Goal: Task Accomplishment & Management: Manage account settings

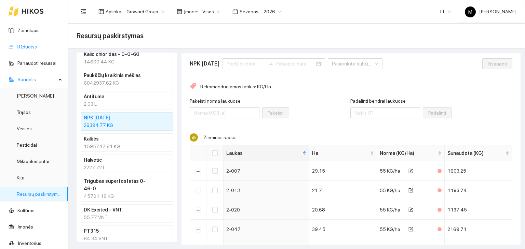
click at [26, 46] on link "Užduotys" at bounding box center [27, 46] width 20 height 5
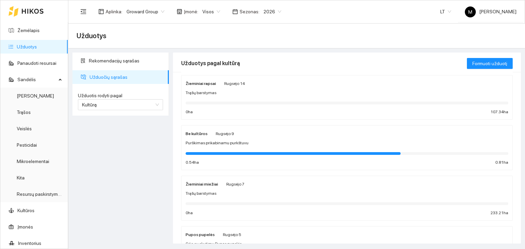
scroll to position [68, 0]
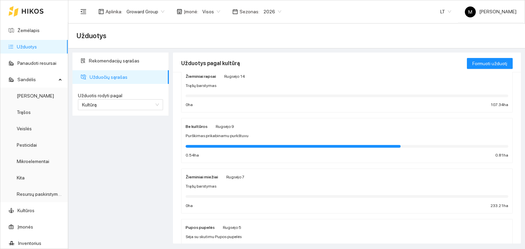
click at [243, 140] on div "Be kultūros Rugsėjo 9 Purškimas prikabinamu purkštuvu 0.54 ha 0.81 ha" at bounding box center [347, 141] width 323 height 36
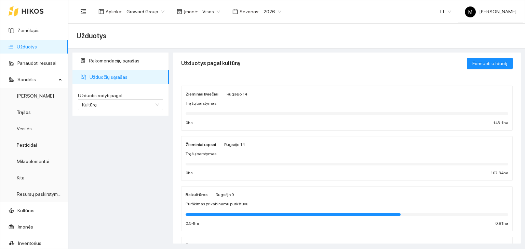
scroll to position [34, 0]
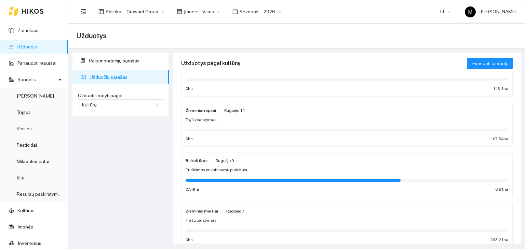
click at [210, 120] on span "Trąšų barstymas" at bounding box center [201, 120] width 31 height 6
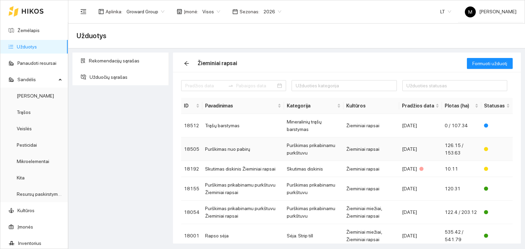
click at [228, 148] on td "Purškimas nuo pabirų" at bounding box center [243, 150] width 82 height 24
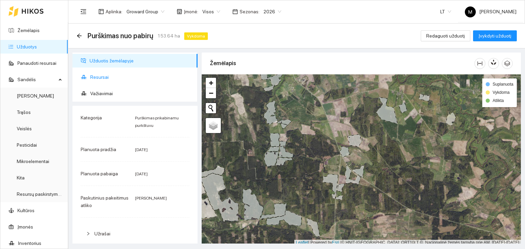
click at [113, 78] on span "Resursai" at bounding box center [141, 77] width 102 height 14
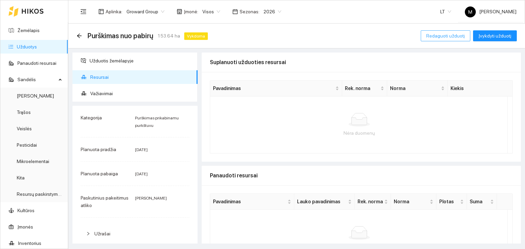
click at [442, 37] on span "Redaguoti užduotį" at bounding box center [445, 36] width 39 height 8
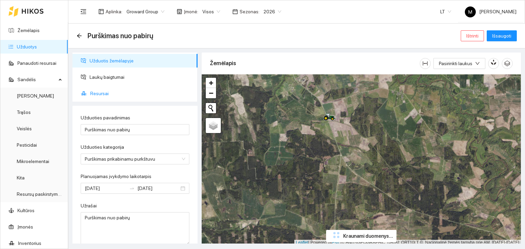
click at [103, 93] on span "Resursai" at bounding box center [141, 94] width 102 height 14
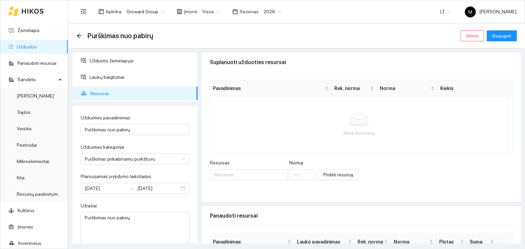
click at [229, 168] on div "Resursas" at bounding box center [249, 164] width 78 height 10
click at [227, 175] on input "Resursas" at bounding box center [246, 175] width 65 height 10
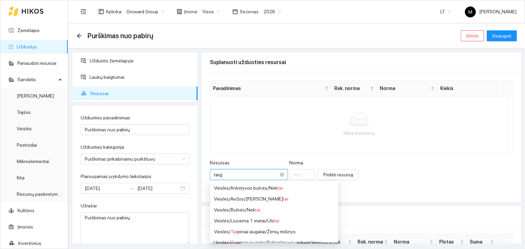
type input "targa"
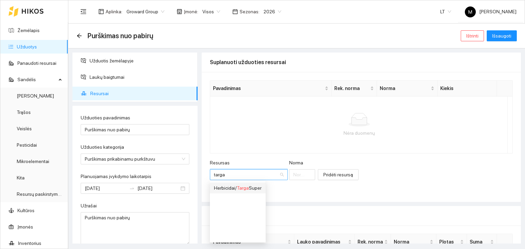
click at [232, 186] on div "Herbicidai / Targa Super" at bounding box center [238, 189] width 48 height 8
type input "1"
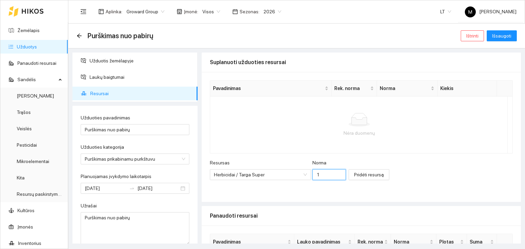
click at [316, 172] on input "1" at bounding box center [329, 175] width 34 height 11
type input "0.8071"
click at [354, 178] on span "Pridėti resursą" at bounding box center [369, 175] width 30 height 8
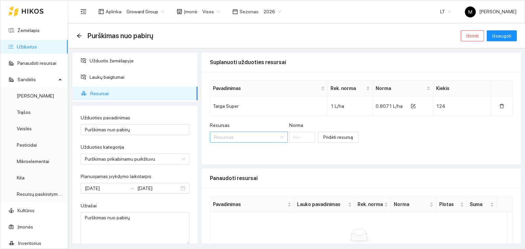
click at [246, 136] on input "Resursas" at bounding box center [246, 137] width 65 height 10
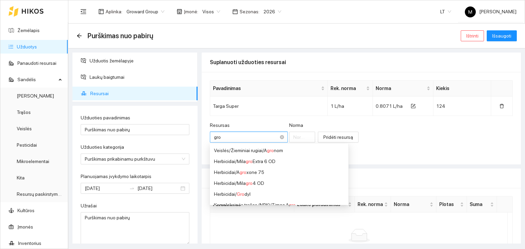
type input "grow"
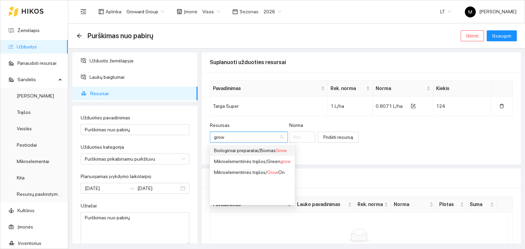
click at [260, 151] on div "Biologiniai preparatai / Biomas Grow" at bounding box center [252, 151] width 77 height 8
type input "1"
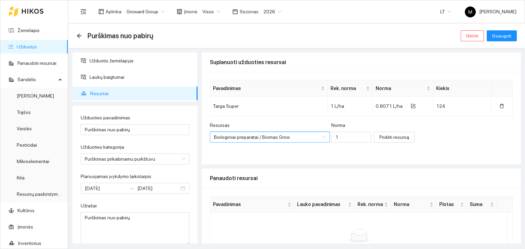
scroll to position [16, 0]
click at [334, 139] on input "1" at bounding box center [351, 137] width 40 height 11
type input "0.0976"
click at [380, 140] on span "Pridėti resursą" at bounding box center [394, 138] width 30 height 8
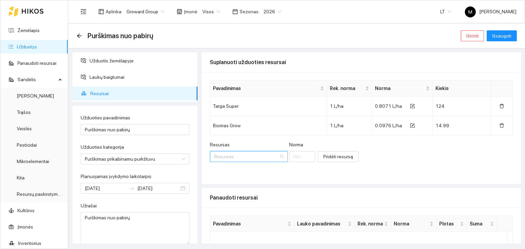
click at [227, 159] on input "Resursas" at bounding box center [246, 157] width 65 height 10
type input "pesti"
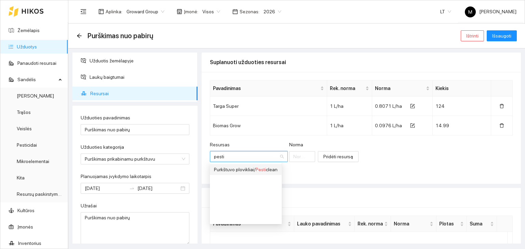
click at [238, 168] on div "Purkštuvo plovikliai / Pesti clean" at bounding box center [246, 170] width 64 height 8
type input "1"
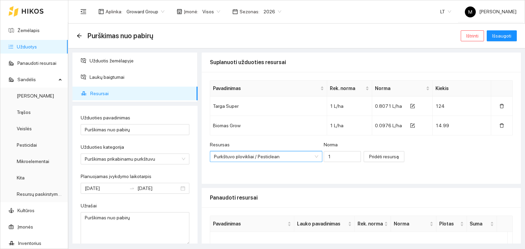
scroll to position [180, 0]
click at [328, 156] on input "1" at bounding box center [343, 156] width 38 height 11
type input "0.05"
click at [369, 156] on span "Pridėti resursą" at bounding box center [384, 157] width 30 height 8
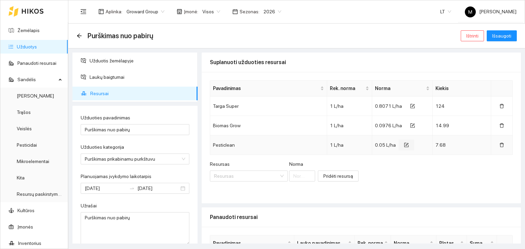
click at [403, 149] on button "button" at bounding box center [407, 145] width 16 height 11
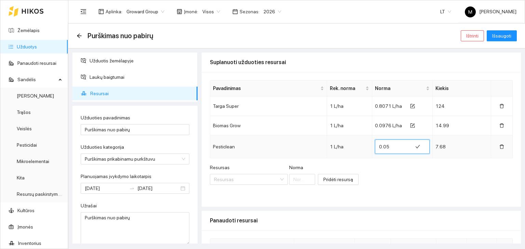
click at [390, 146] on input "0.05" at bounding box center [393, 146] width 29 height 11
click at [403, 180] on div "Resursas Resursas [PERSON_NAME] resursą" at bounding box center [361, 178] width 303 height 29
click at [390, 146] on input "0.03" at bounding box center [393, 146] width 29 height 11
type input "0.035"
click at [392, 173] on div "Resursas Resursas [PERSON_NAME] resursą" at bounding box center [361, 178] width 303 height 29
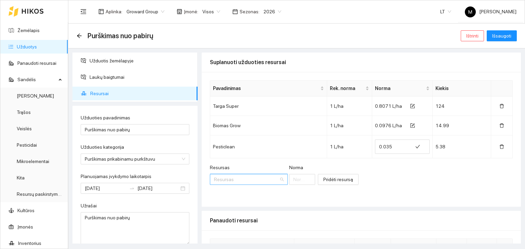
click at [237, 176] on input "Resursas" at bounding box center [246, 180] width 65 height 10
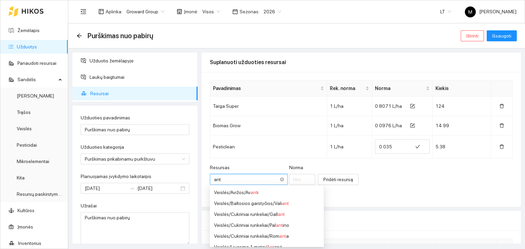
type input "anti"
click at [263, 236] on div "Mikroelementinės trąšos / Anti fuma" at bounding box center [251, 237] width 75 height 8
type input "1"
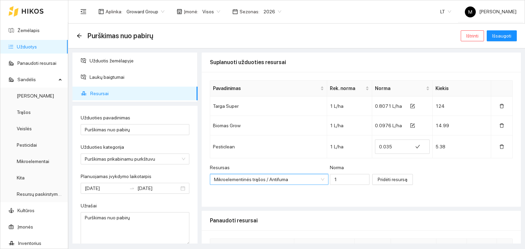
scroll to position [366, 0]
click at [330, 180] on input "1" at bounding box center [350, 179] width 40 height 11
type input "0.001"
click at [378, 179] on span "Pridėti resursą" at bounding box center [393, 180] width 30 height 8
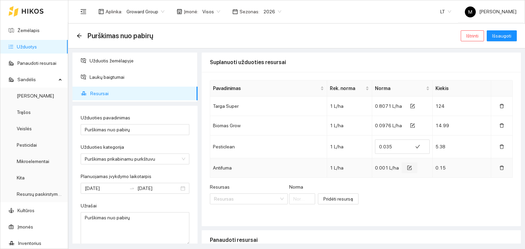
click at [409, 168] on icon "form" at bounding box center [410, 167] width 3 height 3
click at [388, 165] on input "0.001" at bounding box center [393, 166] width 29 height 11
click at [390, 166] on input "0.001" at bounding box center [393, 166] width 29 height 11
type input "0.007"
click at [387, 189] on div "Resursas Resursas [PERSON_NAME] resursą" at bounding box center [361, 198] width 303 height 29
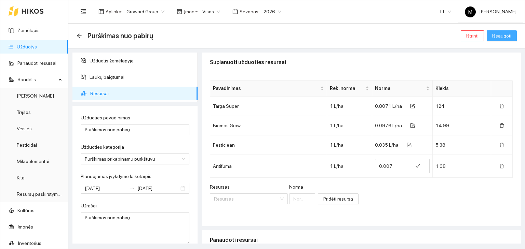
click at [495, 39] on span "Išsaugoti" at bounding box center [501, 36] width 19 height 8
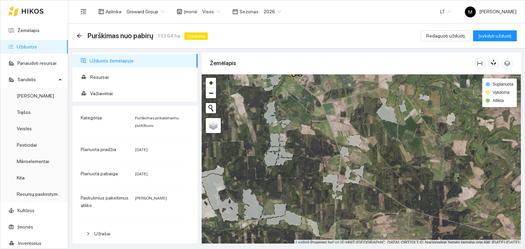
click at [37, 47] on link "Užduotys" at bounding box center [27, 46] width 20 height 5
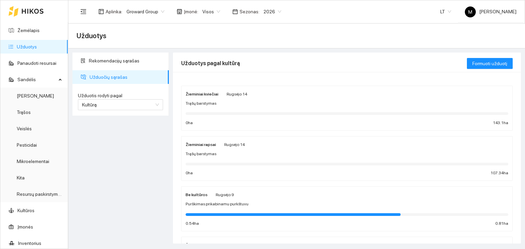
click at [214, 152] on div "Trąšų barstymas" at bounding box center [347, 154] width 323 height 6
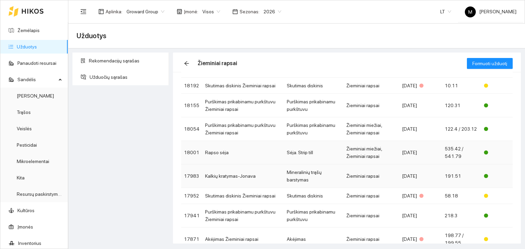
scroll to position [118, 0]
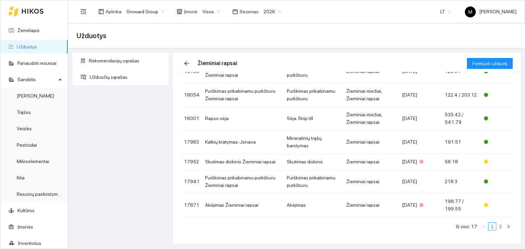
click at [497, 225] on link "2" at bounding box center [501, 227] width 8 height 8
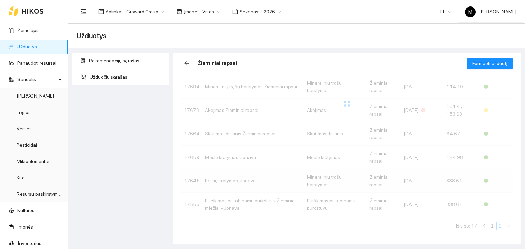
scroll to position [62, 0]
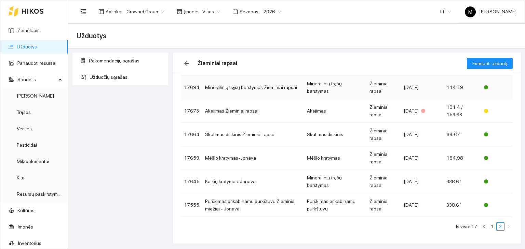
click at [284, 88] on td "Mineralinių trąšų barstymas Žieminiai rapsai" at bounding box center [253, 88] width 102 height 24
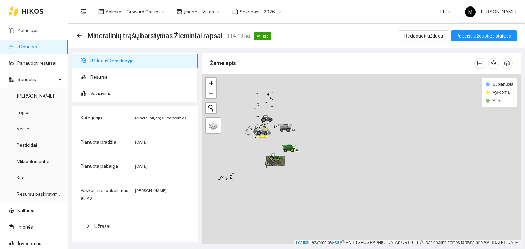
scroll to position [2, 0]
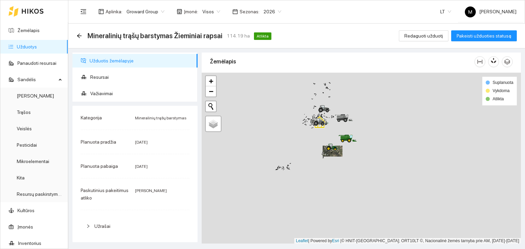
drag, startPoint x: 241, startPoint y: 136, endPoint x: 294, endPoint y: 127, distance: 54.0
click at [294, 127] on div at bounding box center [361, 159] width 319 height 172
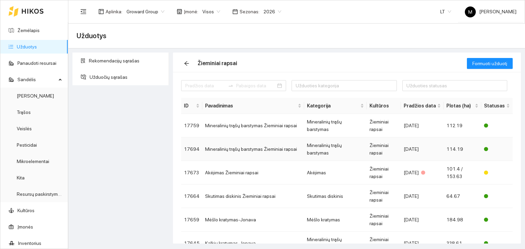
click at [247, 145] on td "Mineralinių trąšų barstymas Žieminiai rapsai" at bounding box center [253, 150] width 102 height 24
click at [242, 122] on td "Mineralinių trąšų barstymas Žieminiai rapsai" at bounding box center [253, 126] width 102 height 24
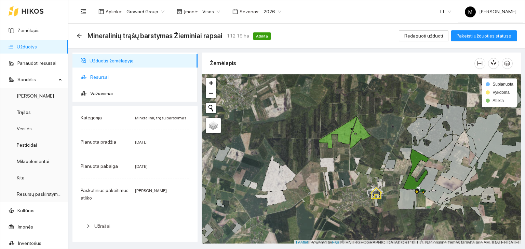
click at [122, 78] on span "Resursai" at bounding box center [141, 77] width 102 height 14
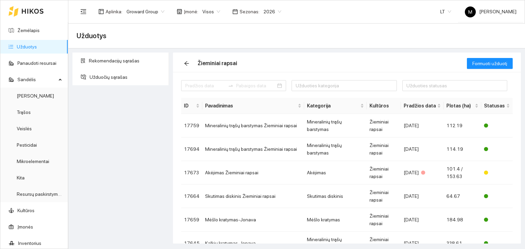
click at [342, 24] on div "Užduotys" at bounding box center [296, 36] width 457 height 25
